Goal: Transaction & Acquisition: Purchase product/service

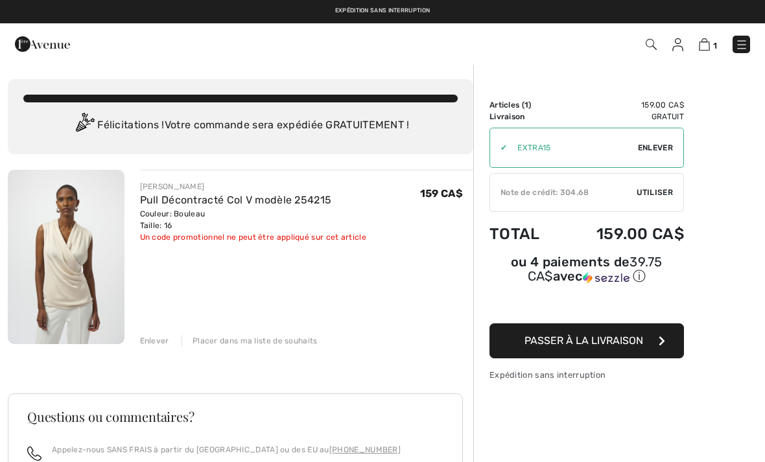
click at [159, 184] on div "[PERSON_NAME]" at bounding box center [253, 187] width 226 height 12
click at [138, 210] on div "JOSEPH RIBKOFF Pull Décontracté Col V modèle 254215 Couleur: Bouleau Taille: 16…" at bounding box center [300, 258] width 350 height 177
click at [95, 261] on img at bounding box center [66, 257] width 117 height 174
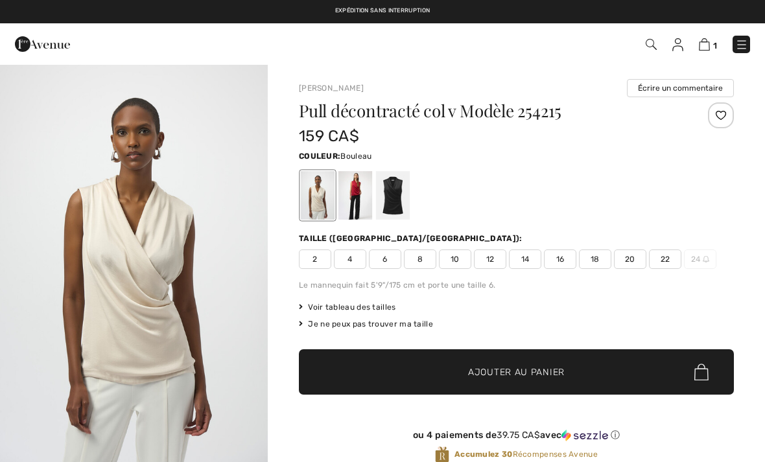
checkbox input "true"
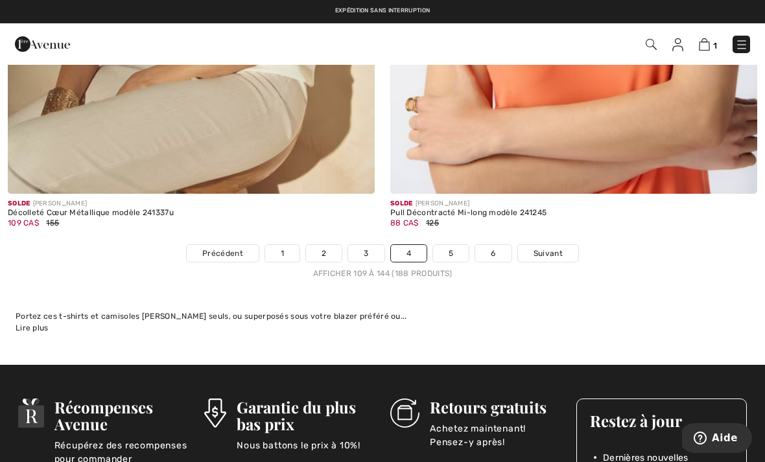
scroll to position [11337, 0]
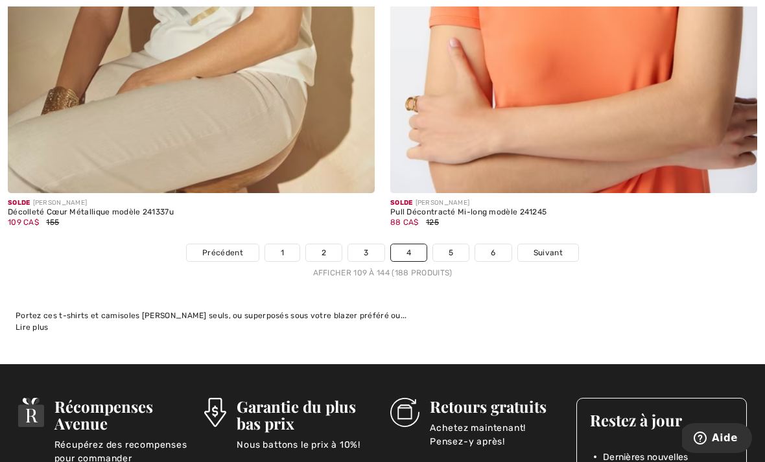
click at [367, 245] on link "3" at bounding box center [366, 253] width 36 height 17
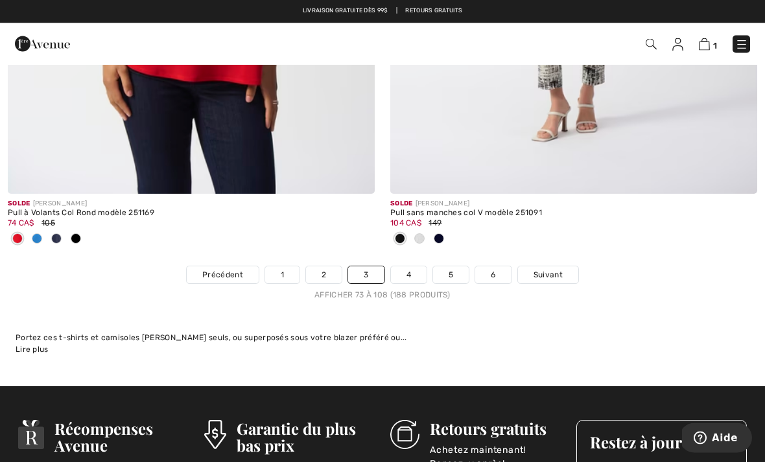
scroll to position [11306, 0]
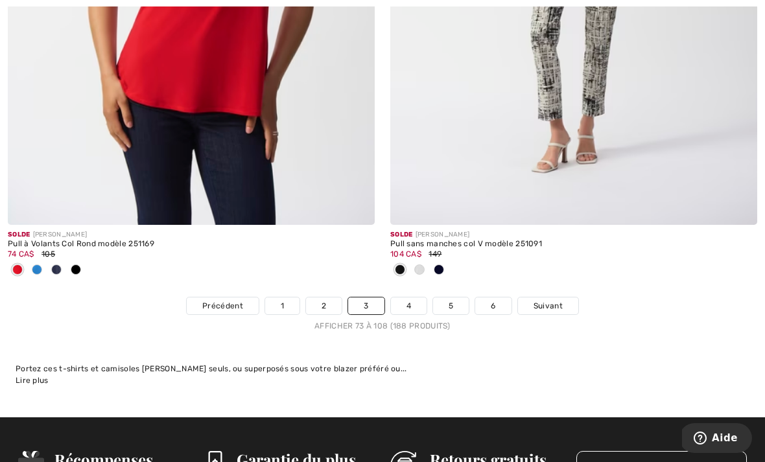
click at [322, 299] on link "2" at bounding box center [324, 306] width 36 height 17
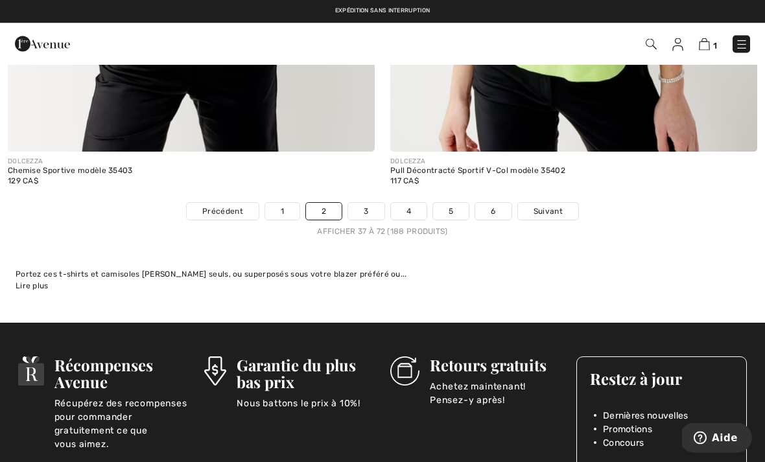
scroll to position [11315, 0]
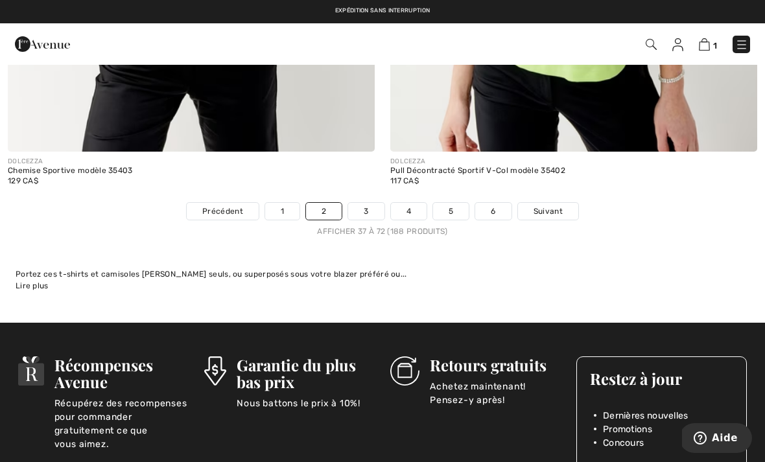
click at [280, 203] on link "1" at bounding box center [282, 211] width 34 height 17
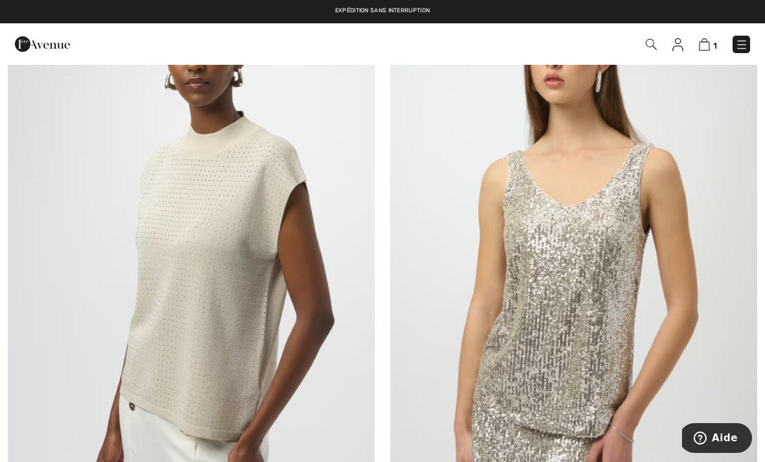
scroll to position [3393, 0]
click at [213, 311] on img at bounding box center [191, 246] width 367 height 551
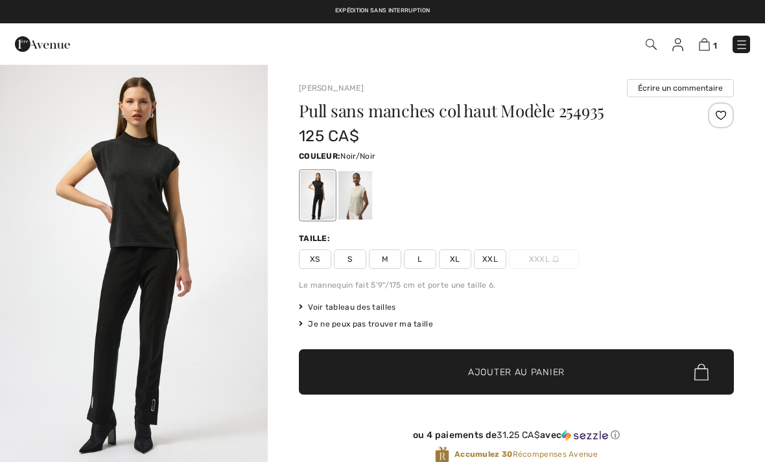
checkbox input "true"
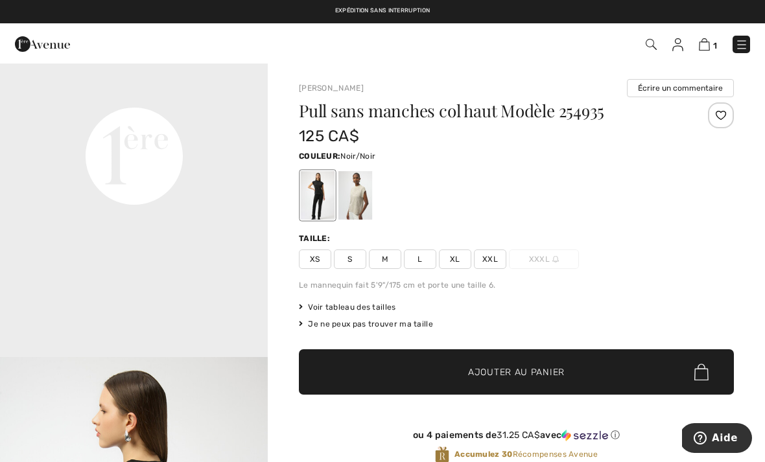
scroll to position [914, 0]
click at [359, 195] on div at bounding box center [356, 195] width 34 height 49
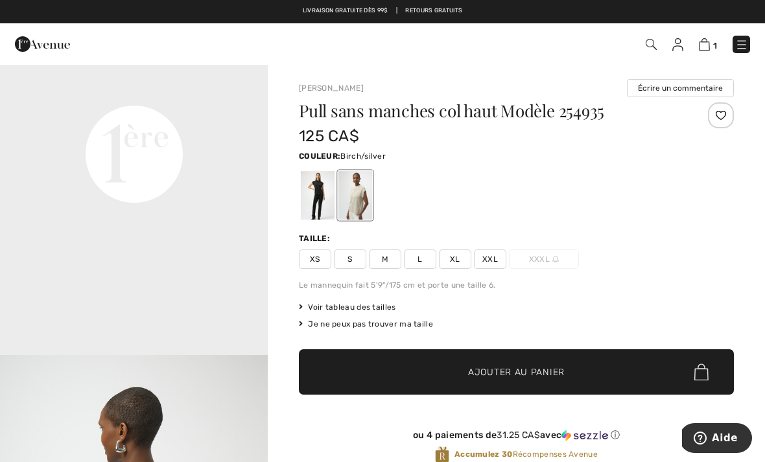
scroll to position [0, 0]
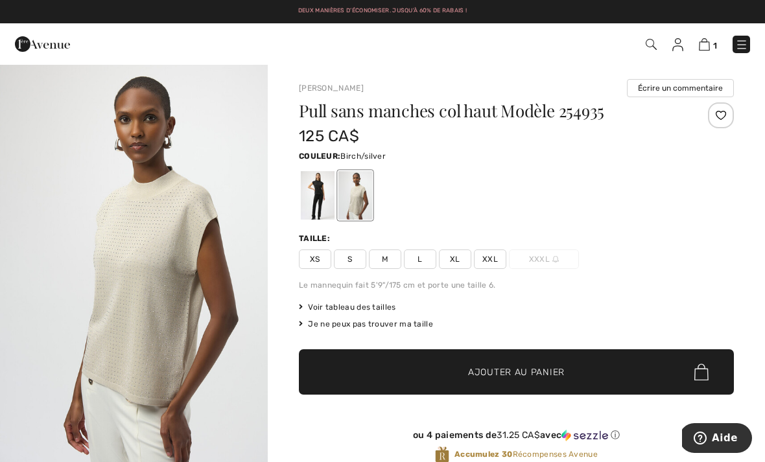
click at [450, 259] on span "XL" at bounding box center [455, 259] width 32 height 19
click at [507, 372] on span "Ajouter au panier" at bounding box center [516, 373] width 97 height 14
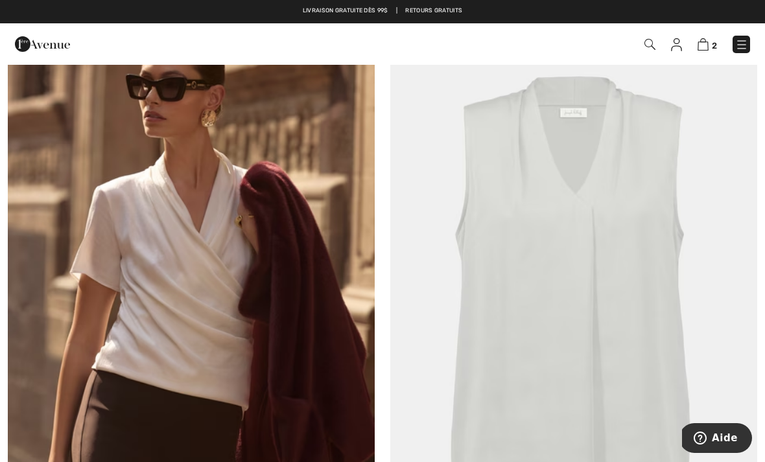
scroll to position [7146, 0]
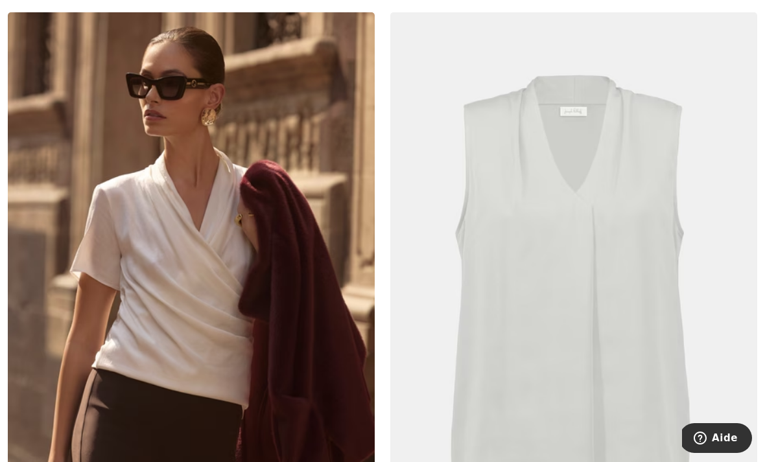
click at [207, 313] on img at bounding box center [191, 287] width 367 height 551
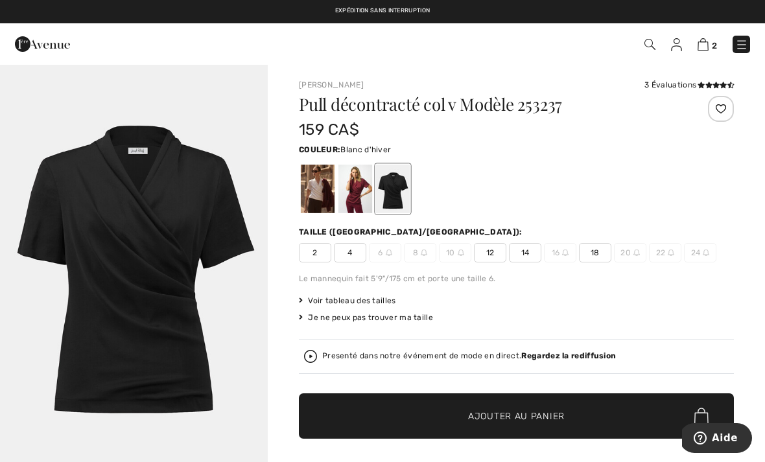
click at [313, 206] on div at bounding box center [318, 189] width 34 height 49
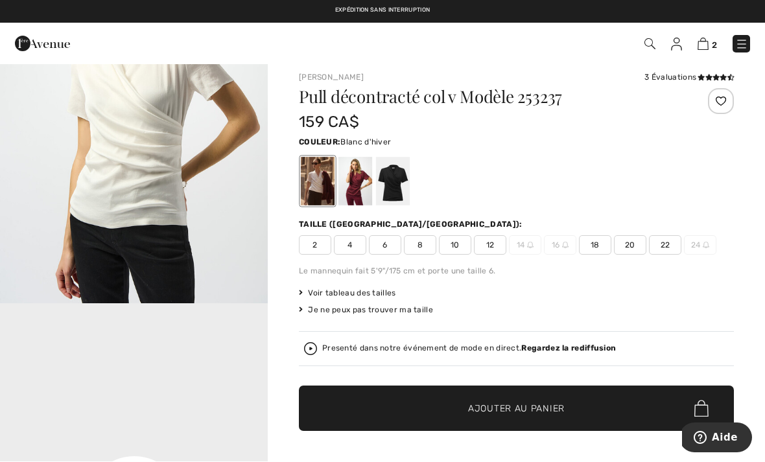
scroll to position [8, 0]
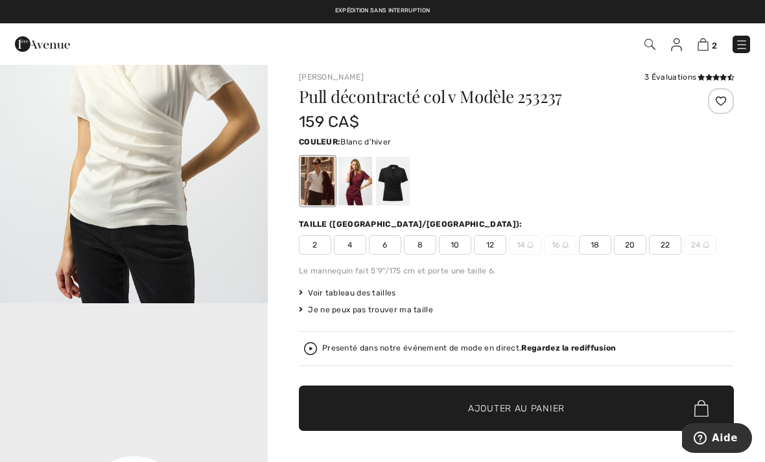
click at [595, 242] on span "18" at bounding box center [595, 244] width 32 height 19
click at [508, 429] on span "✔ Ajouté au panier Ajouter au panier" at bounding box center [516, 408] width 435 height 45
click at [701, 43] on img at bounding box center [703, 44] width 11 height 12
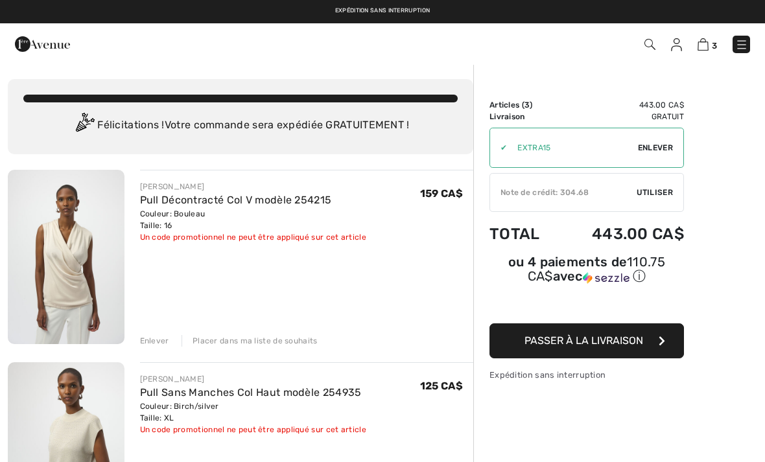
click at [154, 337] on div "Enlever" at bounding box center [154, 341] width 29 height 12
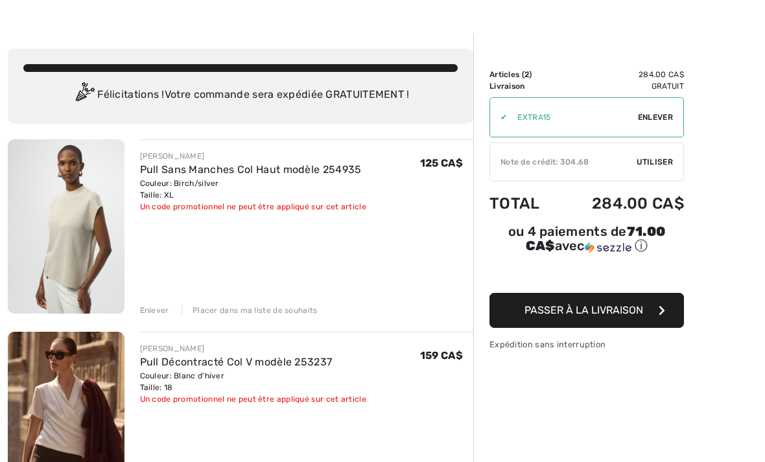
scroll to position [30, 0]
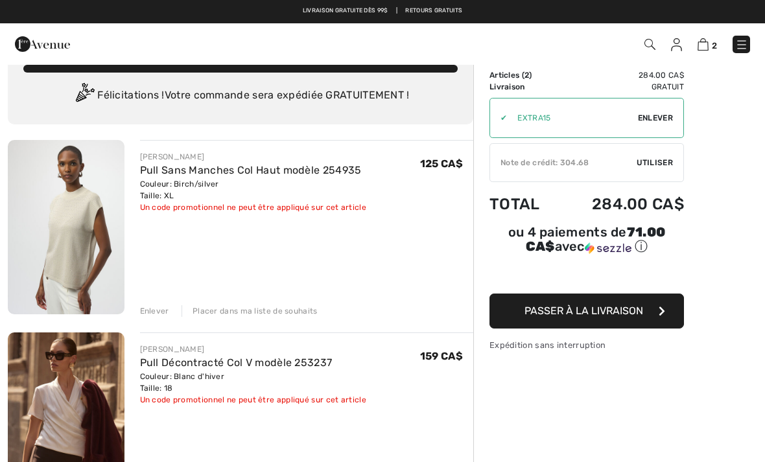
click at [633, 167] on div "Note de crédit: 304.68" at bounding box center [563, 163] width 147 height 12
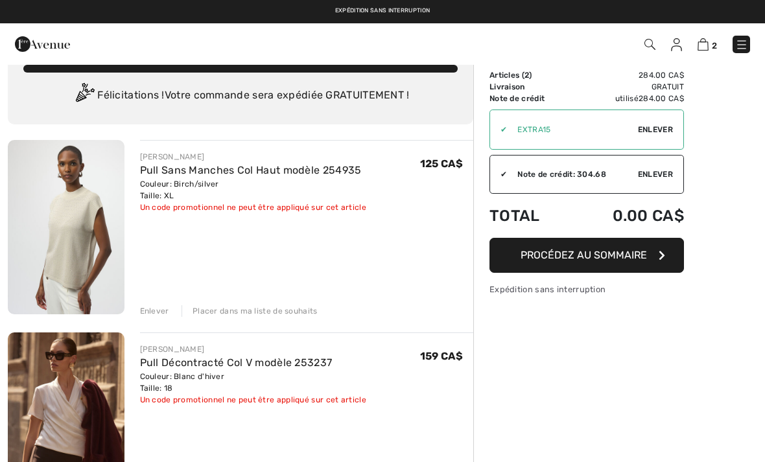
click at [601, 258] on span "Procédez au sommaire" at bounding box center [584, 255] width 126 height 12
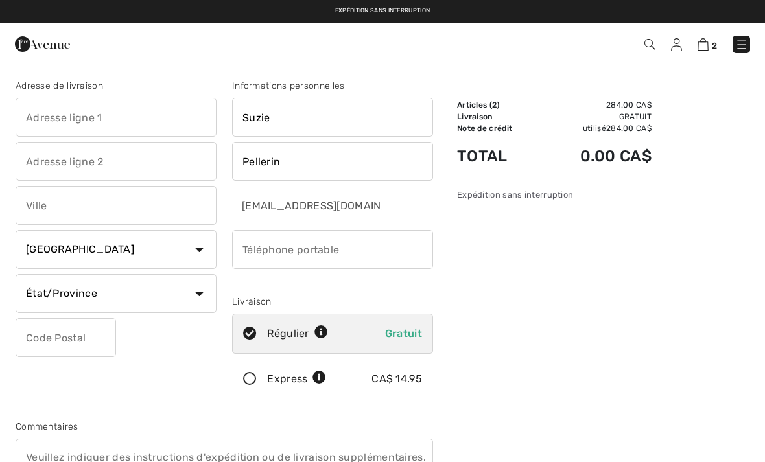
click at [38, 108] on input "text" at bounding box center [116, 117] width 201 height 39
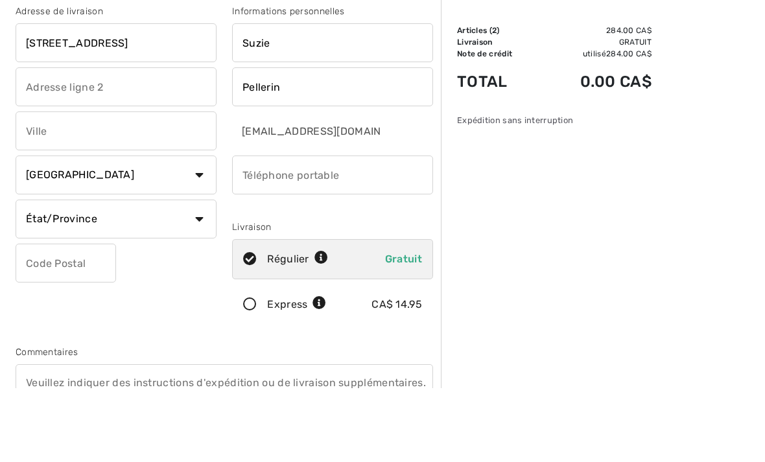
type input "250 rue de la Belize"
click at [37, 186] on input "text" at bounding box center [116, 205] width 201 height 39
type input "La Prairie"
click at [140, 274] on select "État/Province Alberta Colombie-Britannique Ile-du-Prince-Edward Manitoba Nouvea…" at bounding box center [116, 293] width 201 height 39
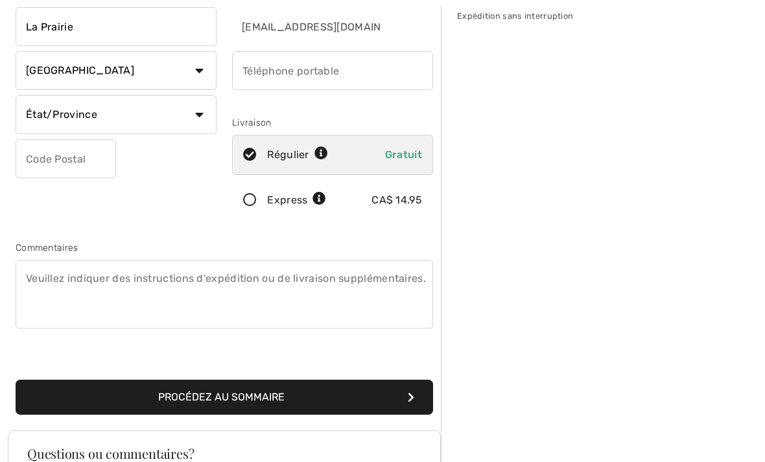
select select "QC"
click at [23, 160] on input "text" at bounding box center [66, 158] width 101 height 39
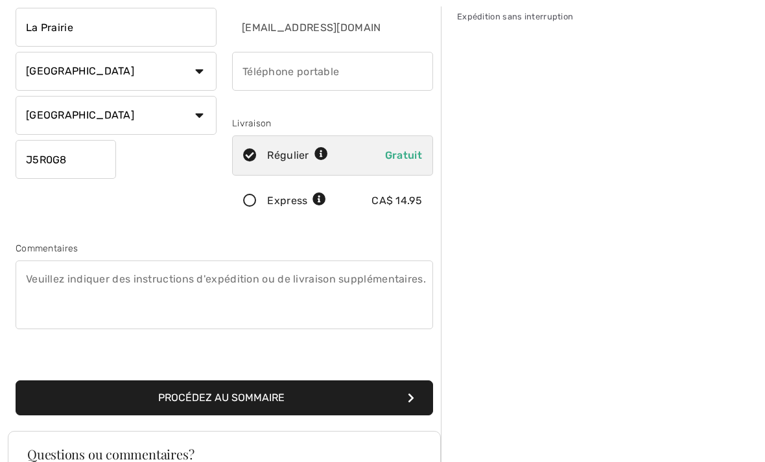
type input "J5R0G8"
click at [265, 73] on input "phone" at bounding box center [332, 71] width 201 height 39
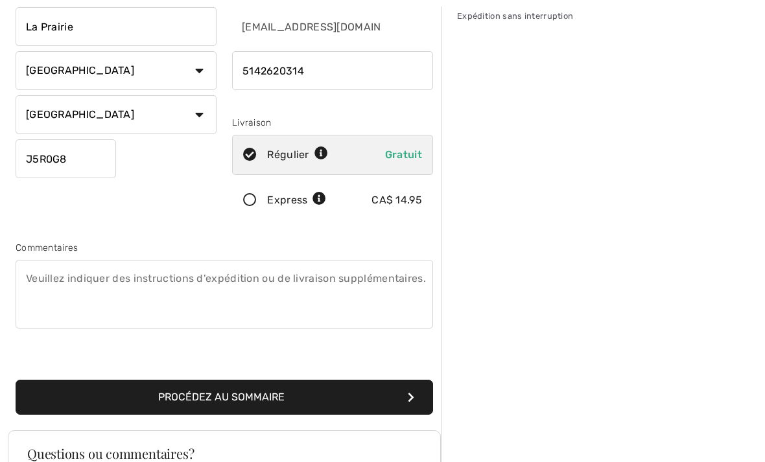
type input "5142620314"
click at [254, 396] on button "Procédez au sommaire" at bounding box center [225, 398] width 418 height 35
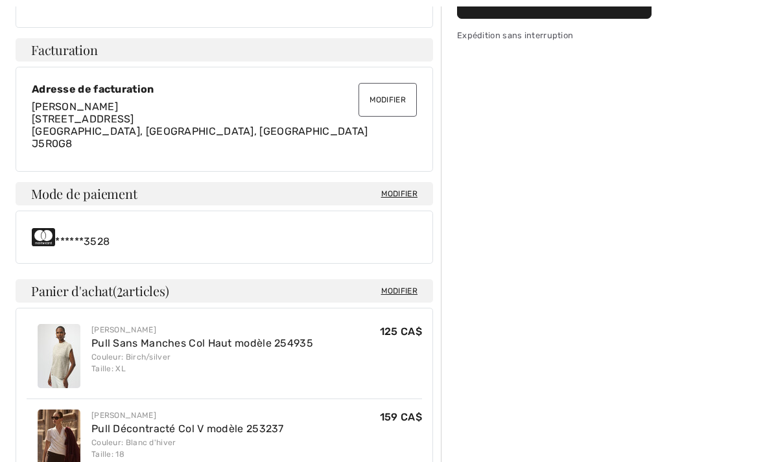
scroll to position [353, 0]
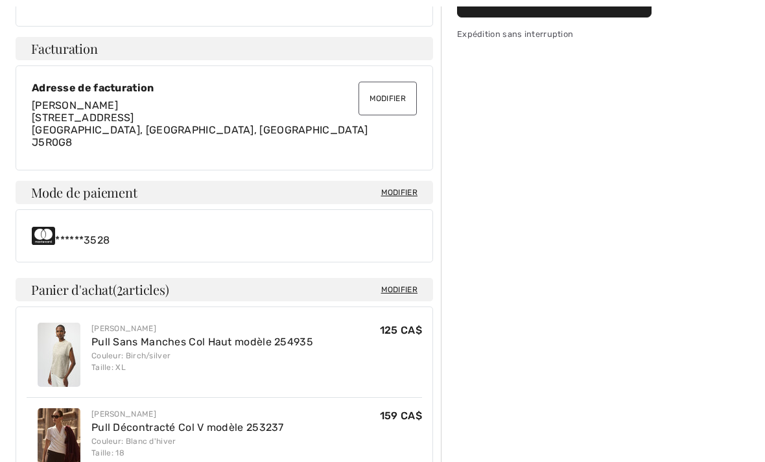
click at [403, 195] on span "Modifier" at bounding box center [399, 193] width 36 height 12
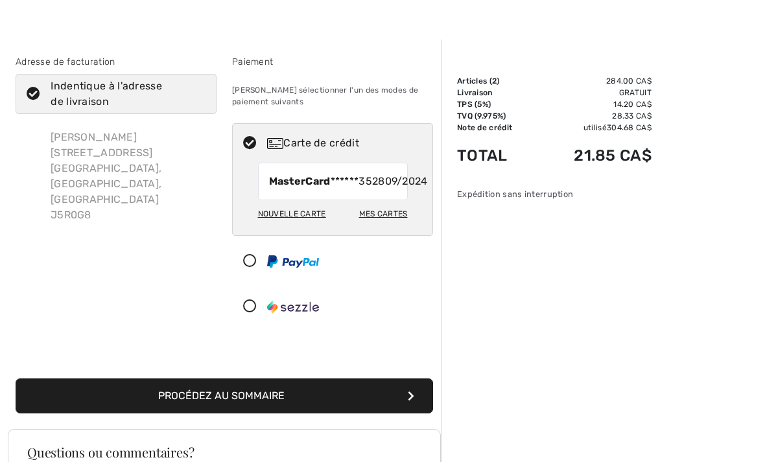
click at [387, 225] on div "Mes cartes" at bounding box center [383, 214] width 49 height 22
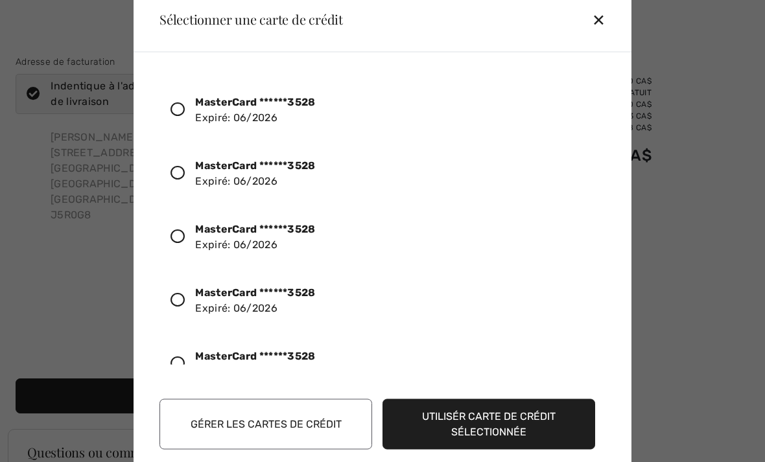
click at [601, 21] on div "✕" at bounding box center [604, 19] width 24 height 27
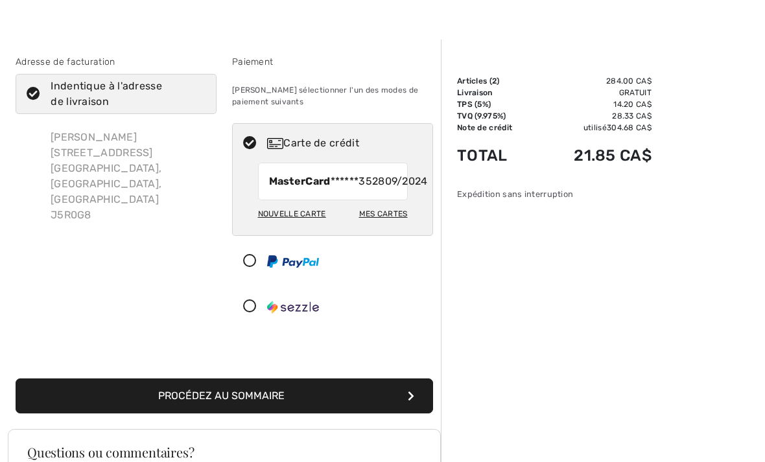
click at [287, 224] on div "Nouvelle carte" at bounding box center [292, 214] width 68 height 22
radio input "true"
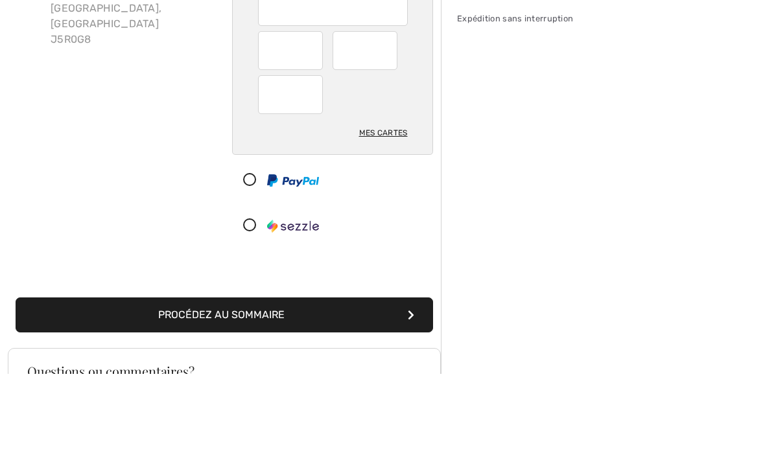
scroll to position [200, 0]
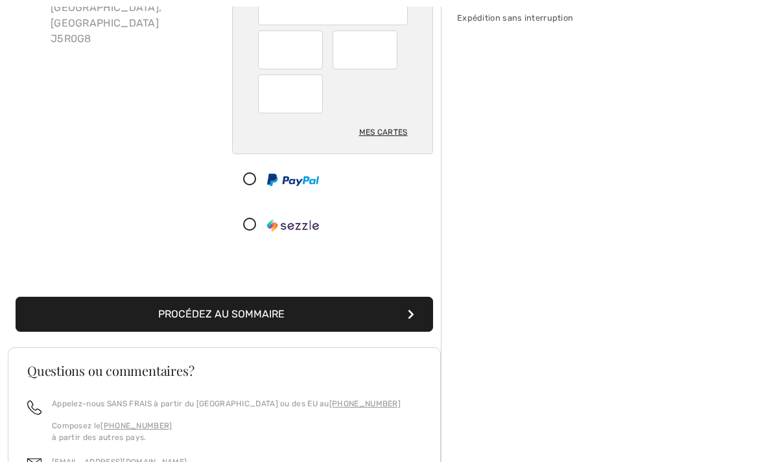
click at [265, 318] on button "Procédez au sommaire" at bounding box center [225, 314] width 418 height 35
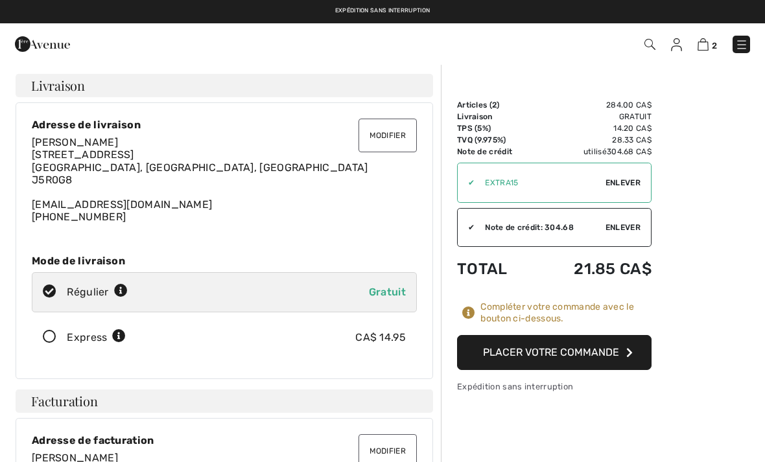
scroll to position [5, 0]
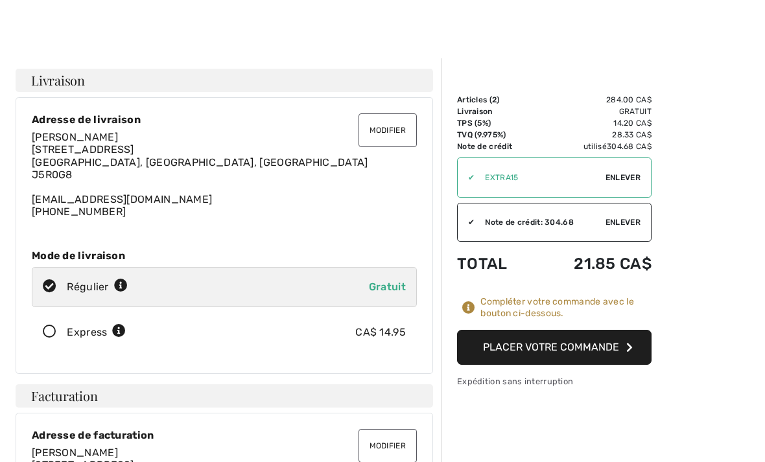
click at [551, 351] on button "Placer votre commande" at bounding box center [554, 347] width 195 height 35
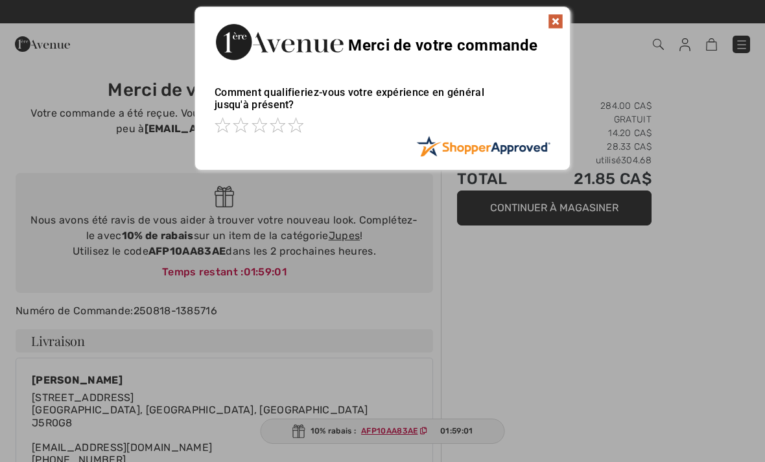
click at [552, 21] on img at bounding box center [556, 22] width 16 height 16
